Goal: Find specific page/section

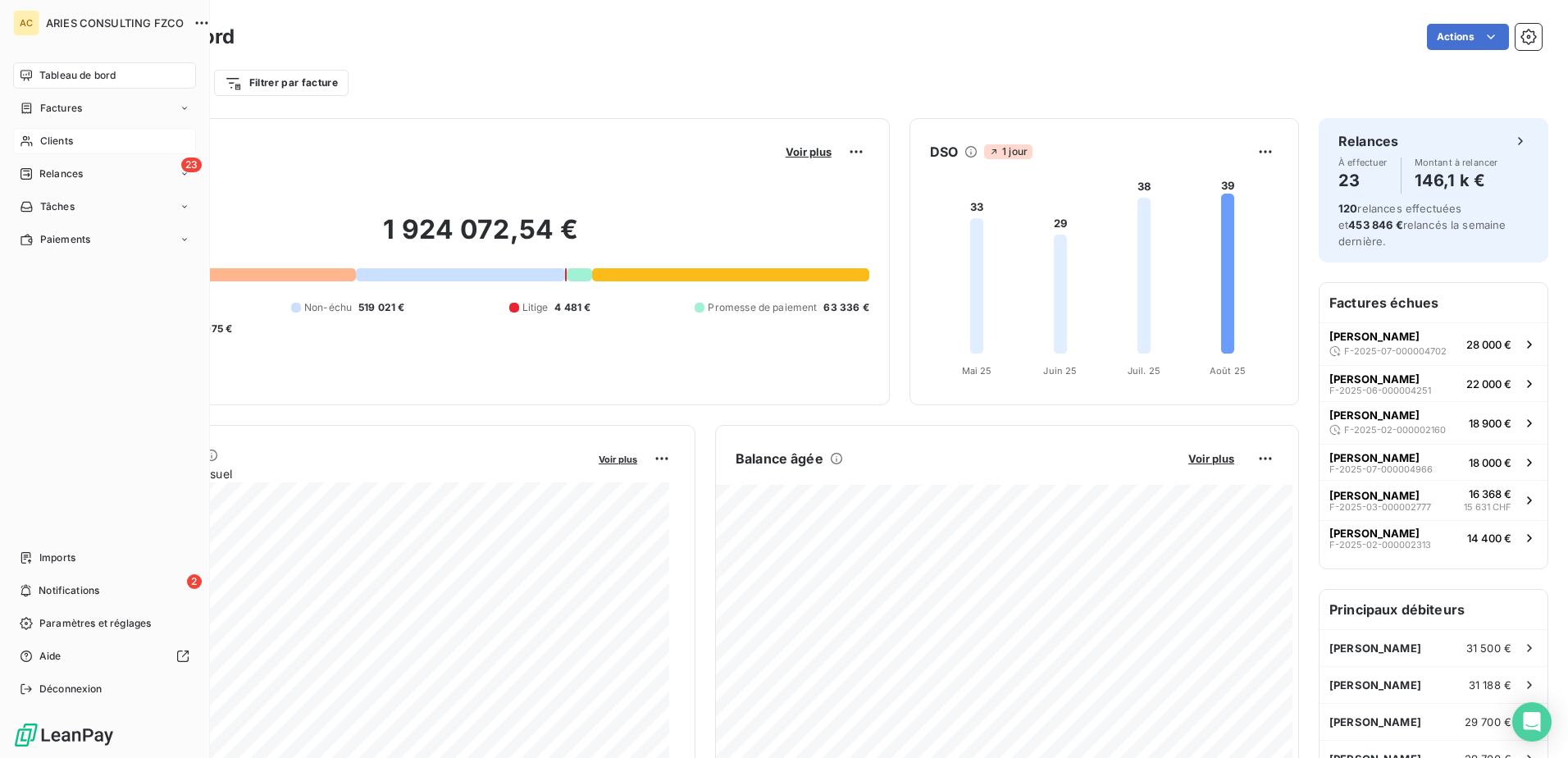
click at [54, 135] on span "Clients" at bounding box center [56, 141] width 33 height 15
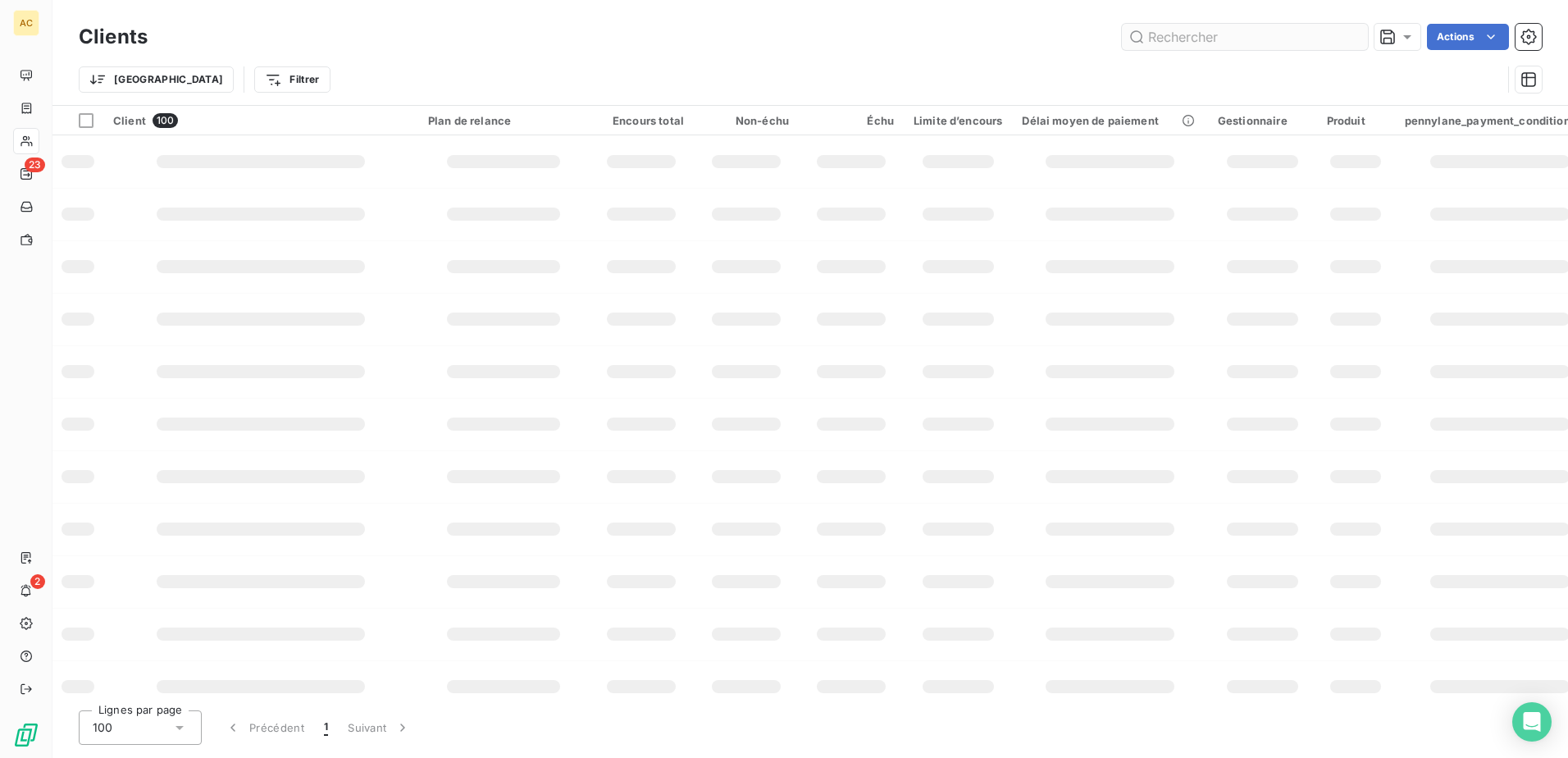
click at [1204, 41] on input "text" at bounding box center [1245, 37] width 246 height 26
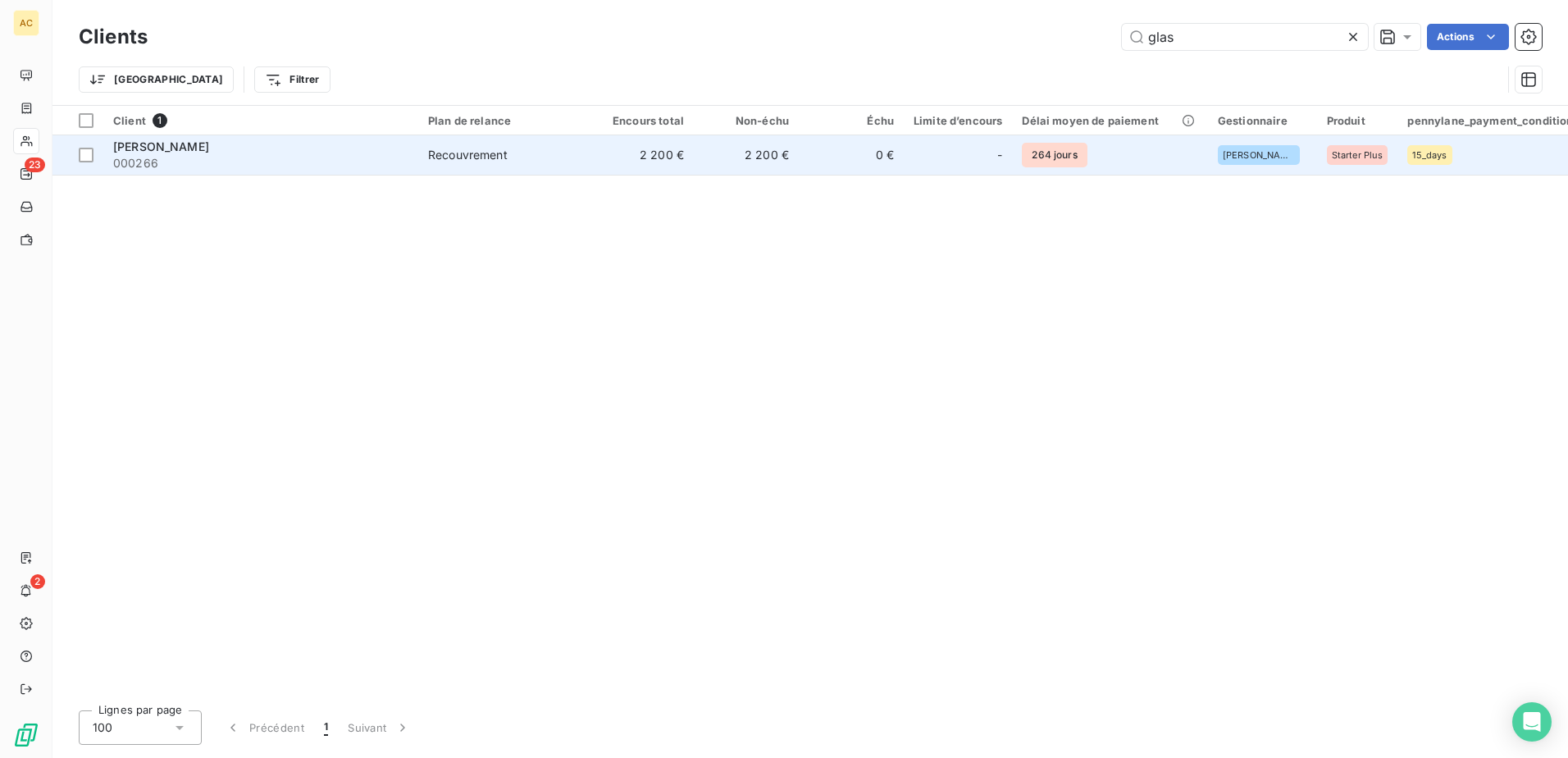
type input "glas"
click at [337, 149] on div "[PERSON_NAME]" at bounding box center [261, 147] width 295 height 16
